Goal: Find specific page/section: Find specific page/section

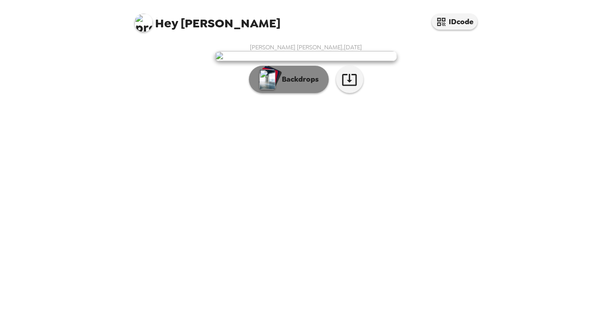
click at [293, 85] on p "Backdrops" at bounding box center [298, 79] width 41 height 11
